Goal: Find specific page/section: Find specific page/section

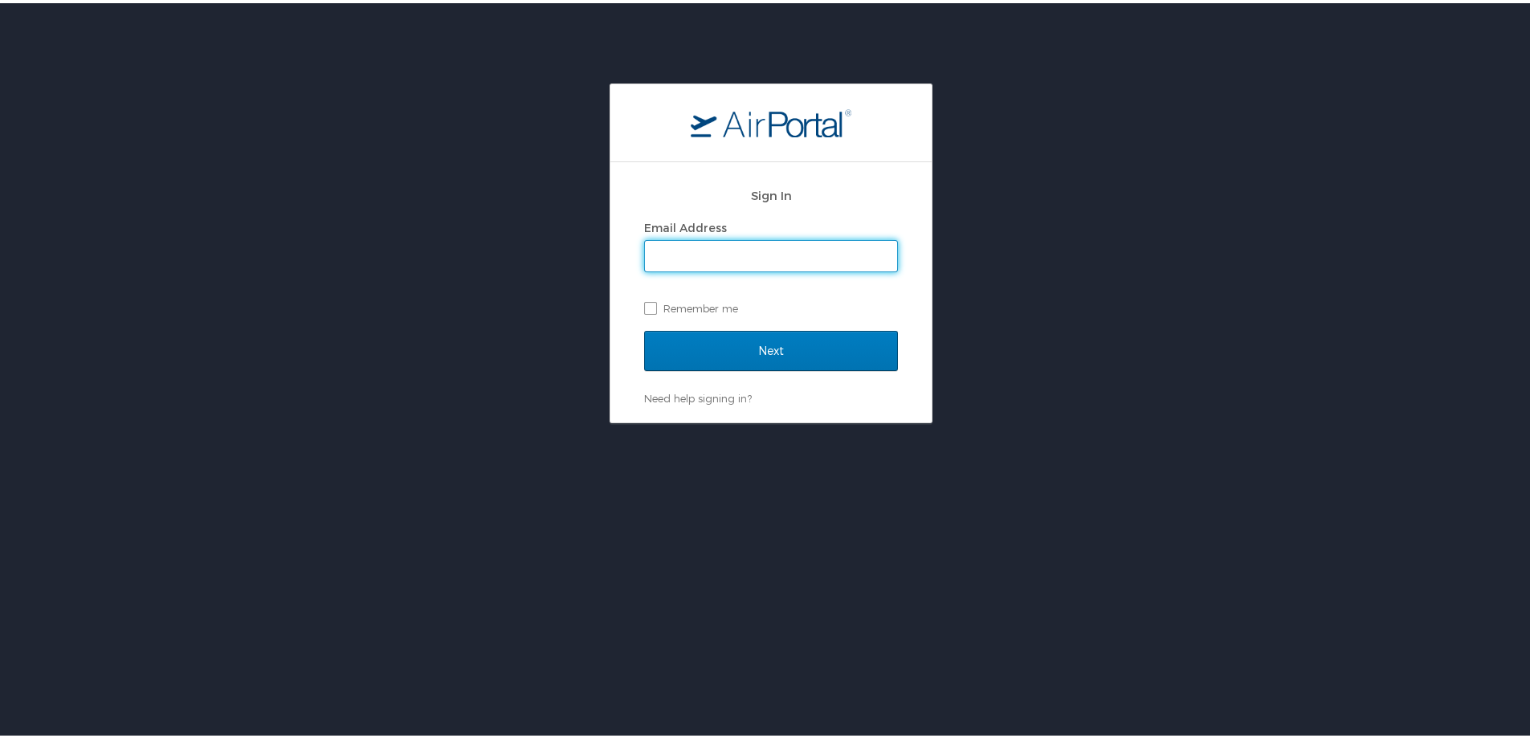
type input "rachel.stone@cbtravel.com"
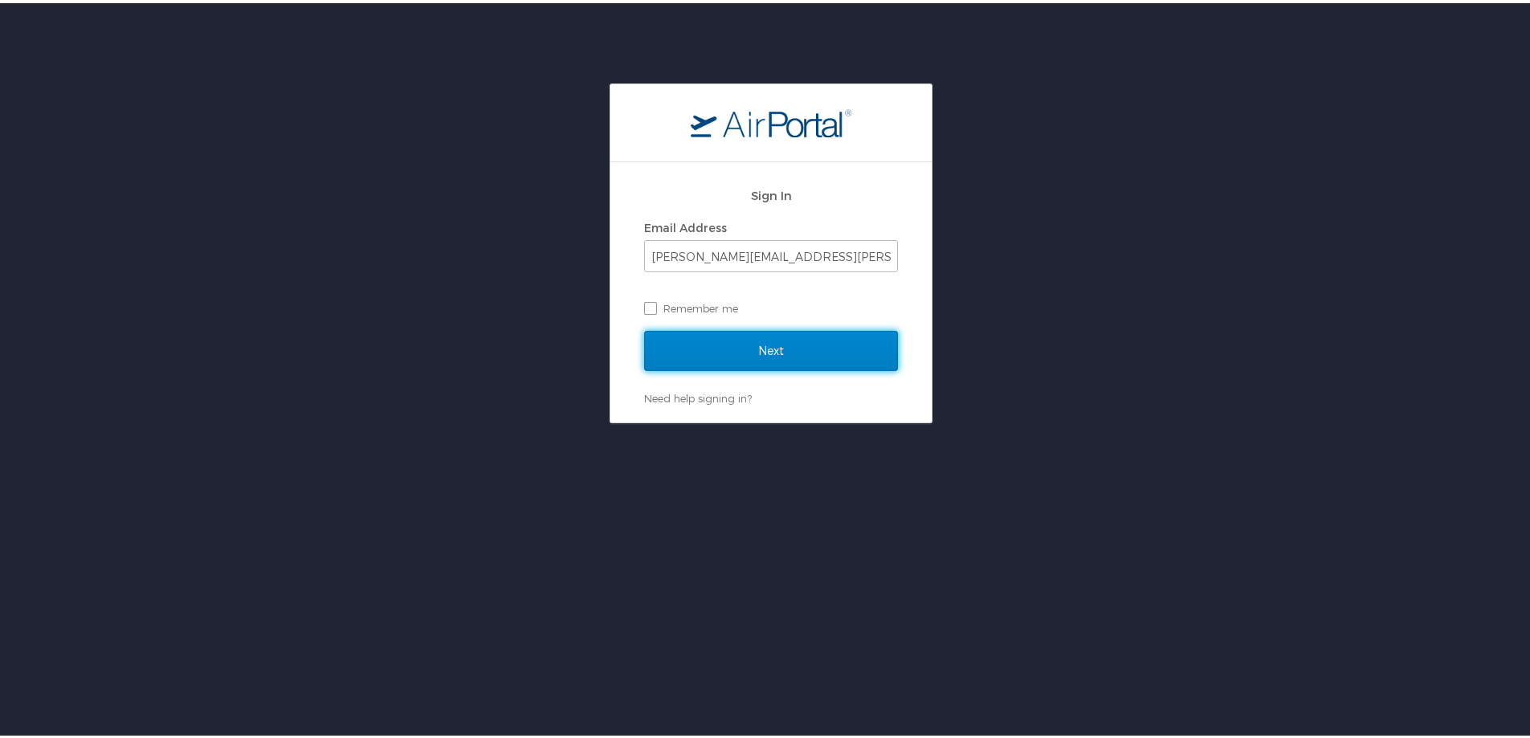
click at [722, 349] on input "Next" at bounding box center [771, 348] width 254 height 40
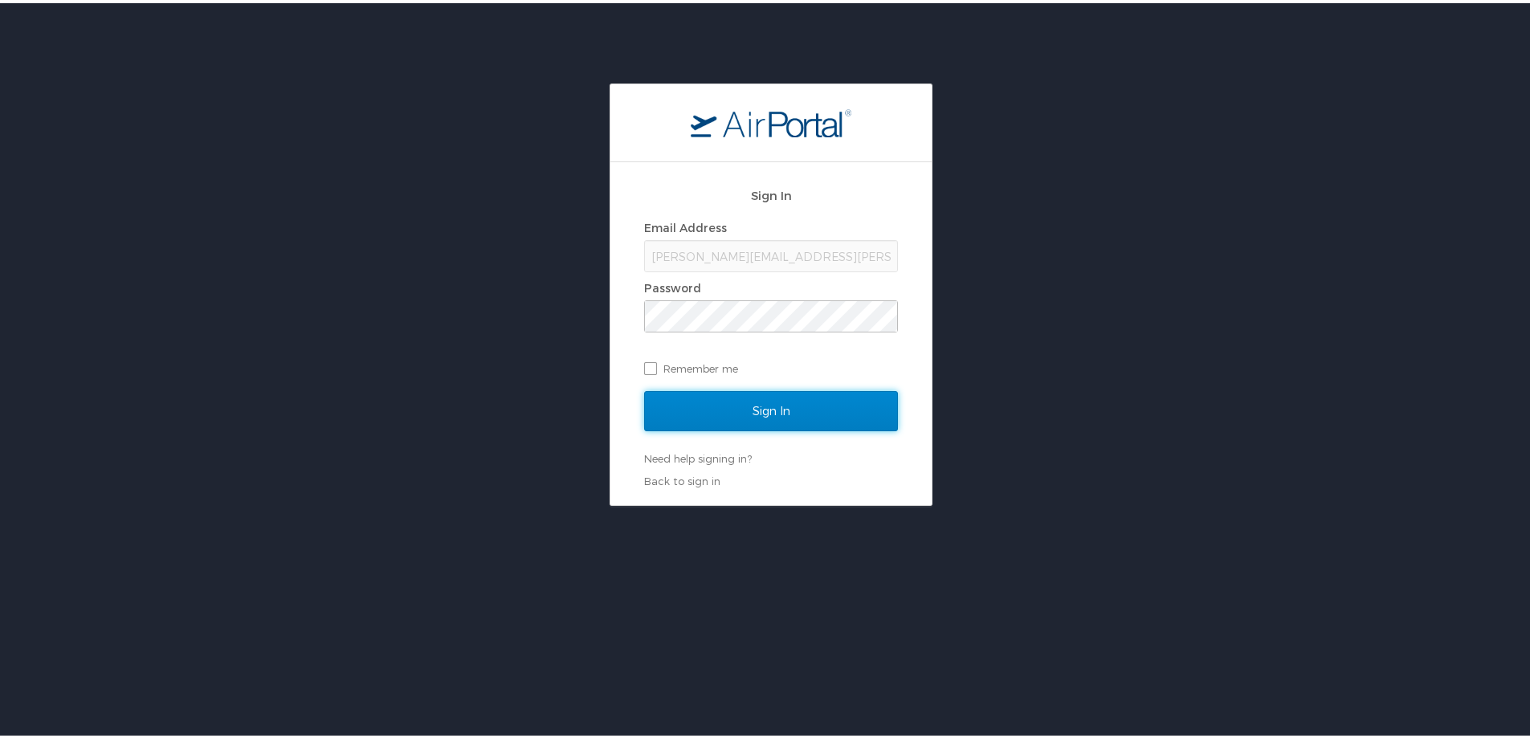
click at [725, 417] on input "Sign In" at bounding box center [771, 408] width 254 height 40
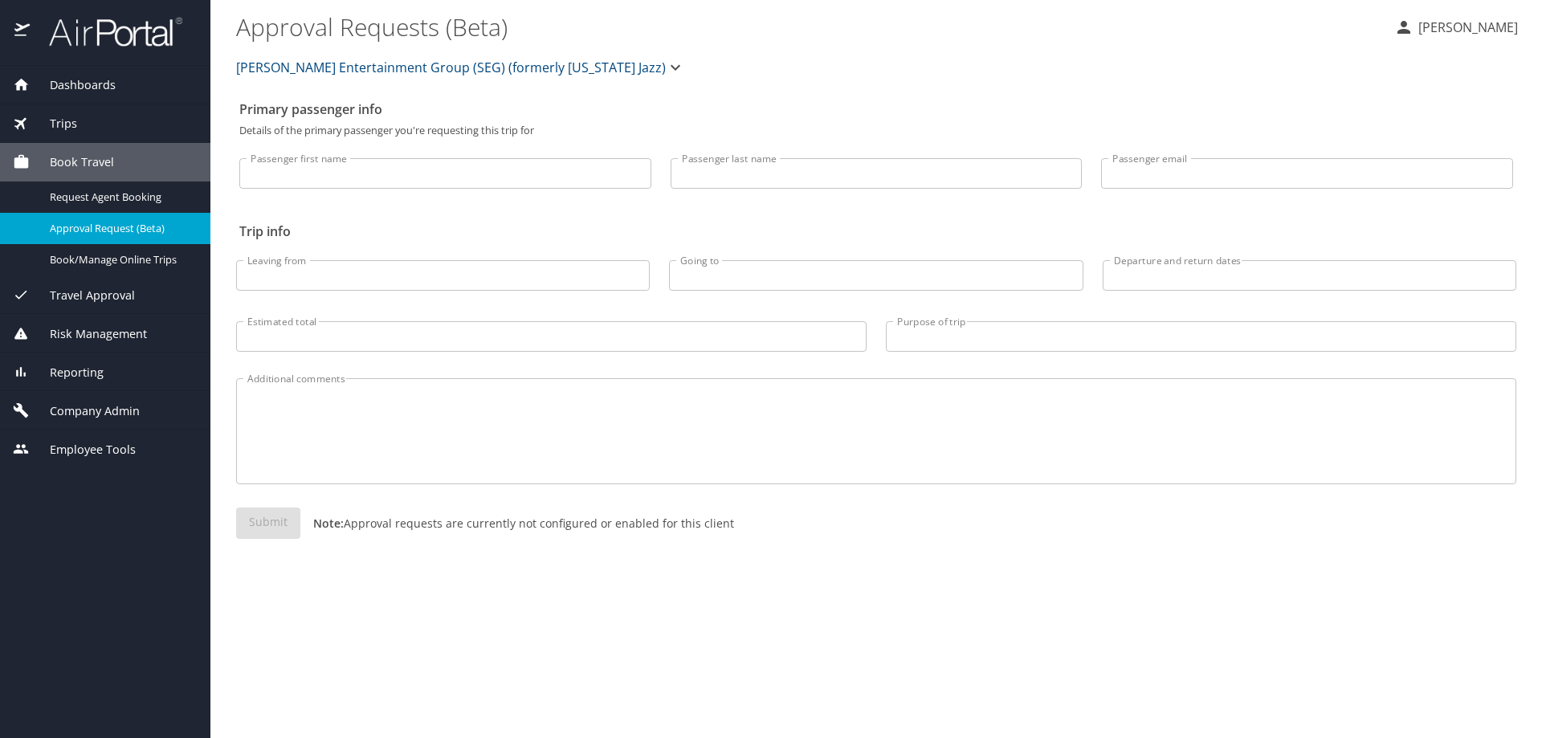
click at [98, 460] on div "Employee Tools" at bounding box center [105, 449] width 210 height 39
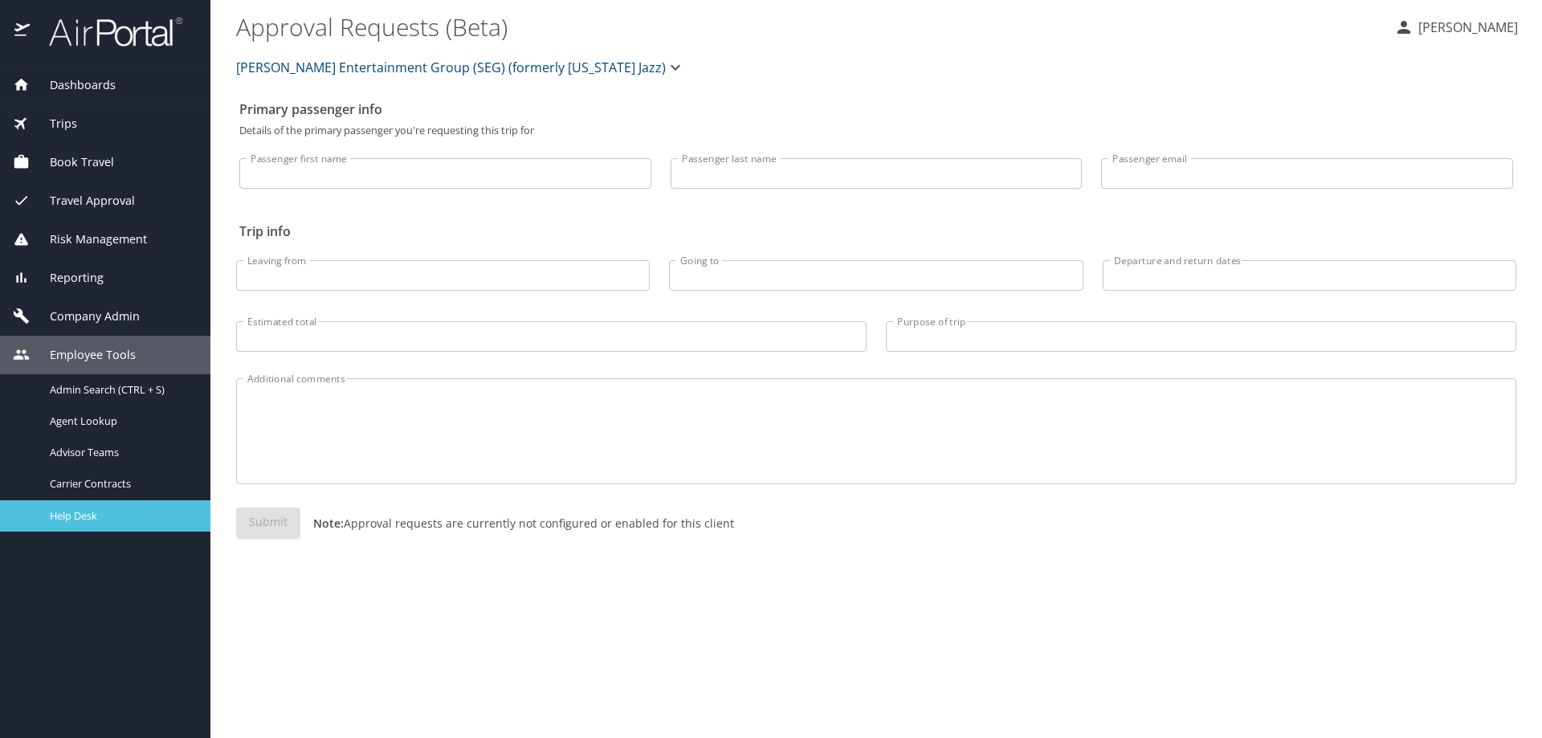
click at [80, 513] on span "Help Desk" at bounding box center [120, 515] width 141 height 15
